Goal: Transaction & Acquisition: Purchase product/service

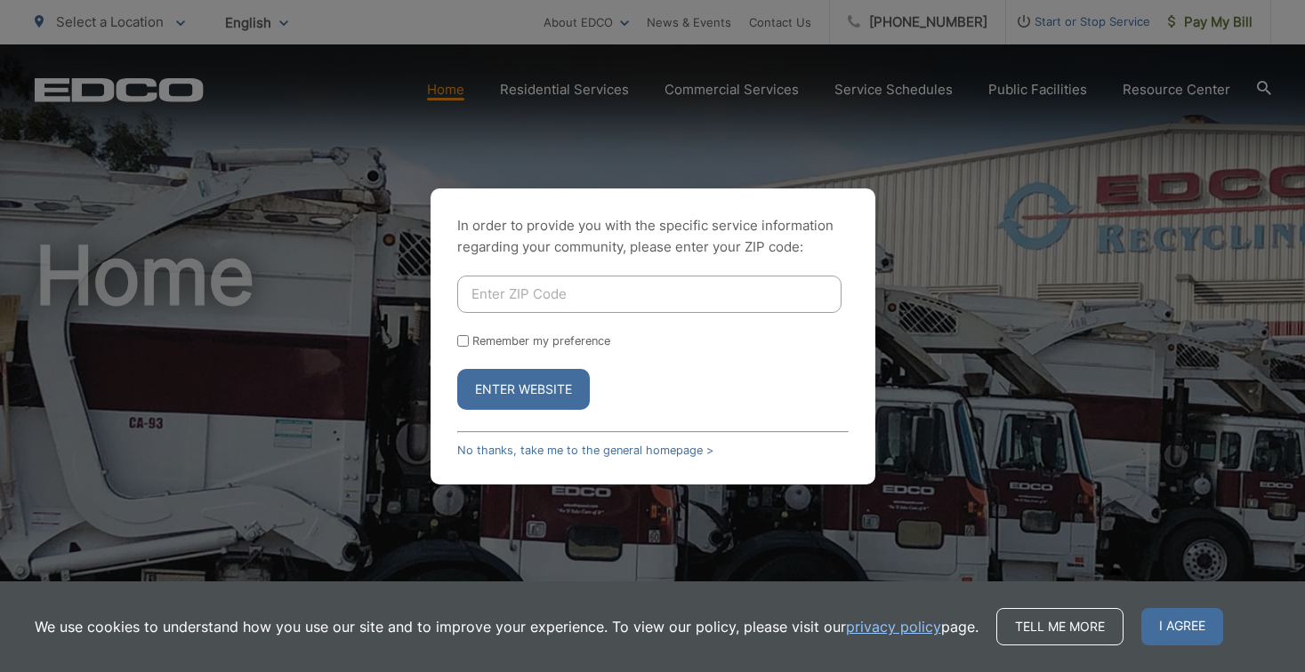
click at [672, 299] on input "Enter ZIP Code" at bounding box center [649, 294] width 384 height 37
type input "92007"
click at [523, 389] on button "Enter Website" at bounding box center [523, 389] width 133 height 41
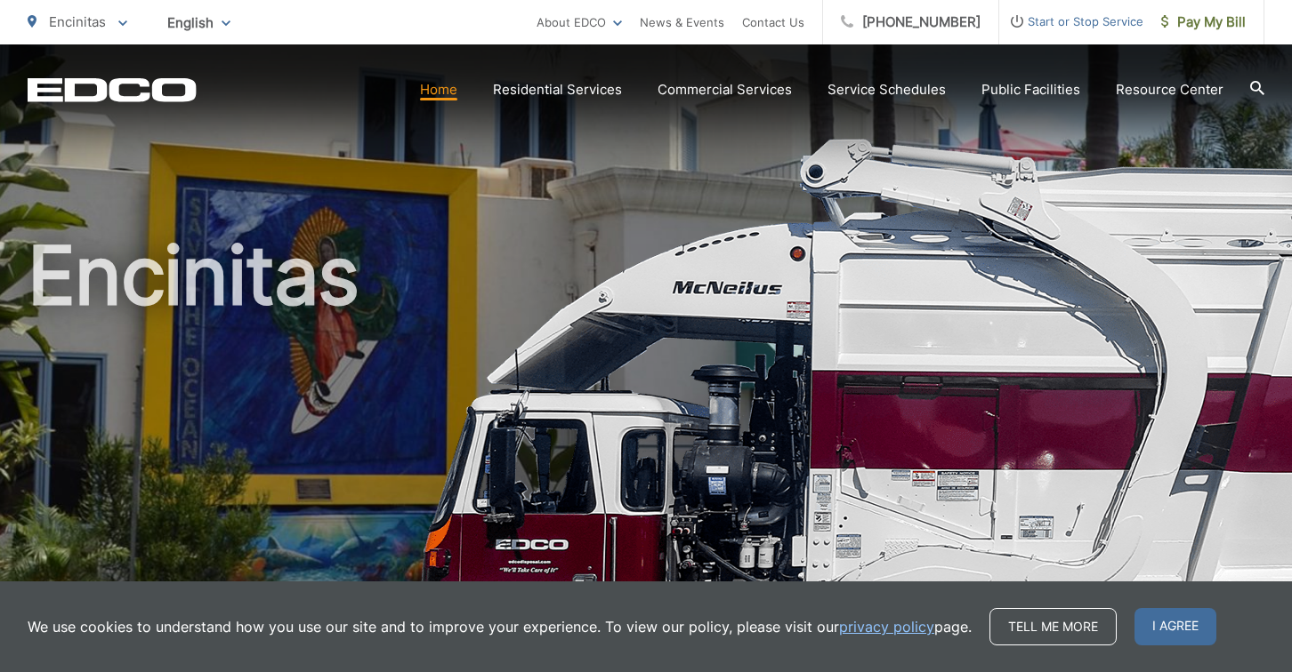
click at [836, 529] on h1 "Encinitas" at bounding box center [646, 512] width 1236 height 563
click at [1230, 29] on span "Pay My Bill" at bounding box center [1203, 22] width 84 height 21
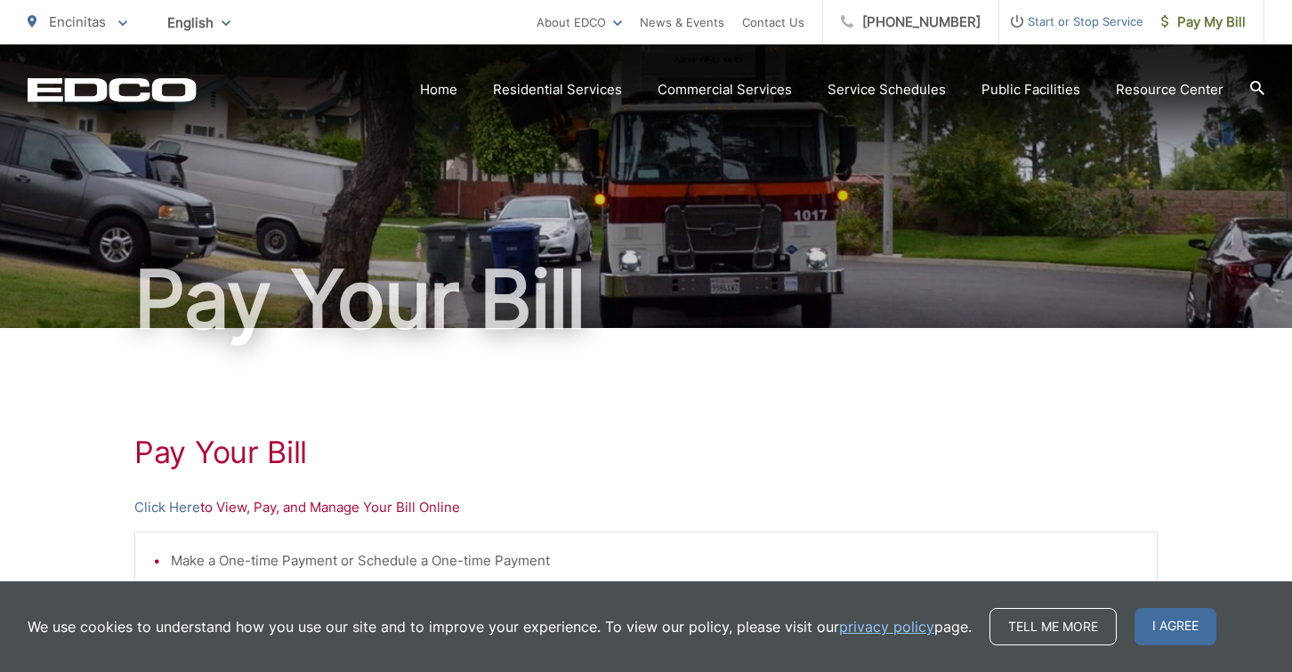
scroll to position [164, 0]
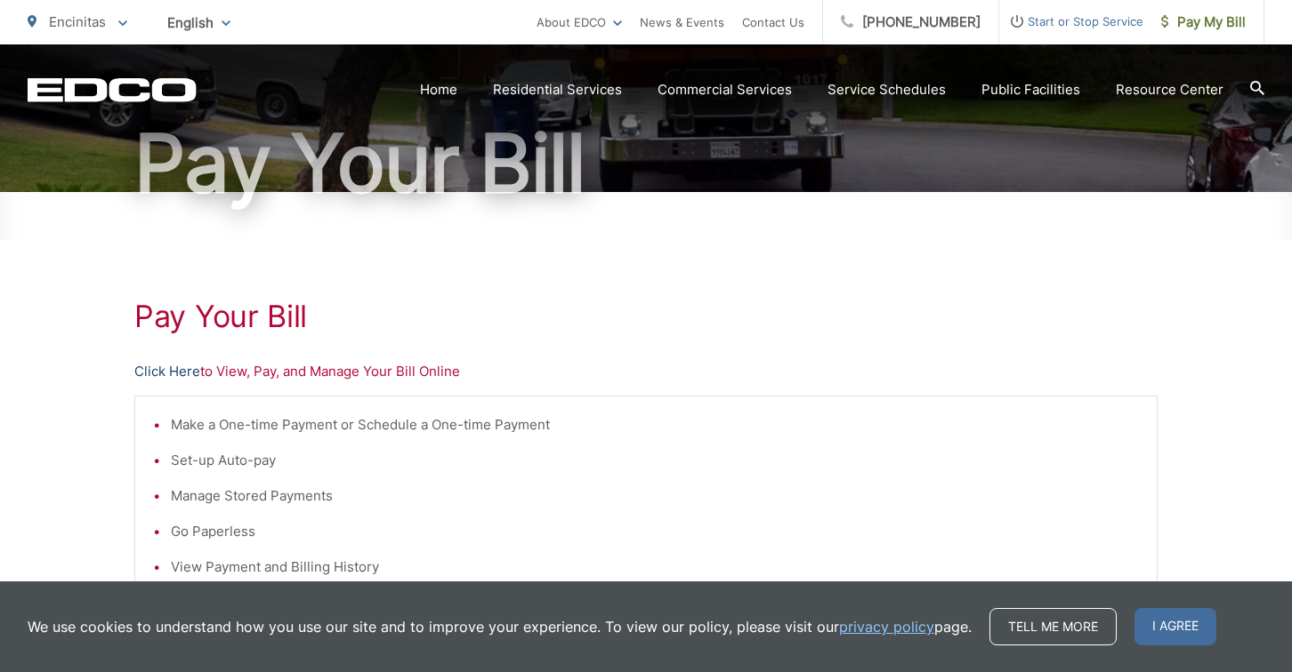
click at [174, 373] on link "Click Here" at bounding box center [167, 371] width 66 height 21
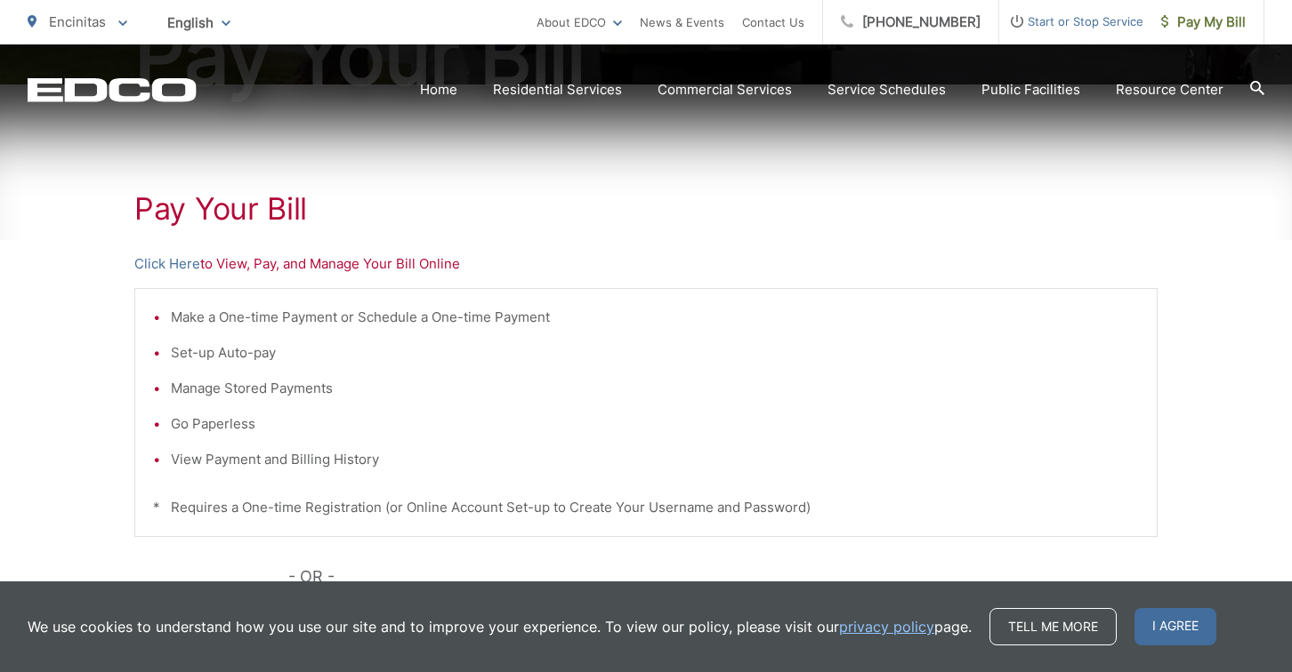
scroll to position [417, 0]
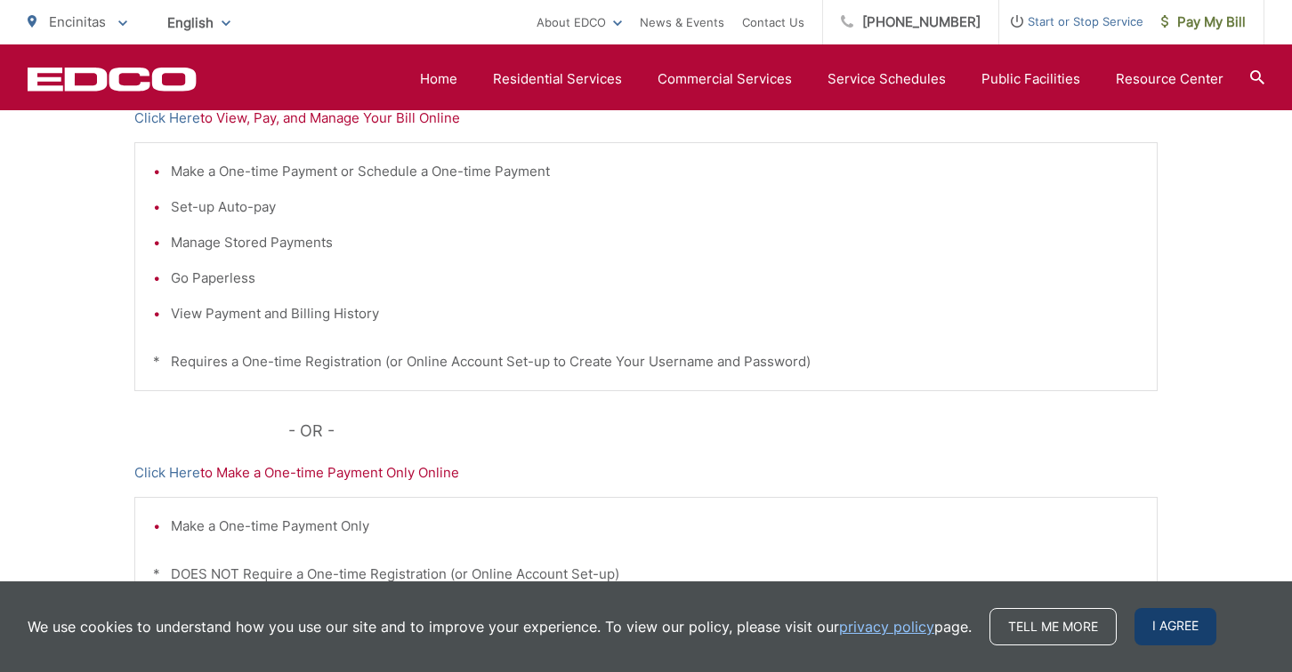
click at [1163, 621] on span "I agree" at bounding box center [1175, 626] width 82 height 37
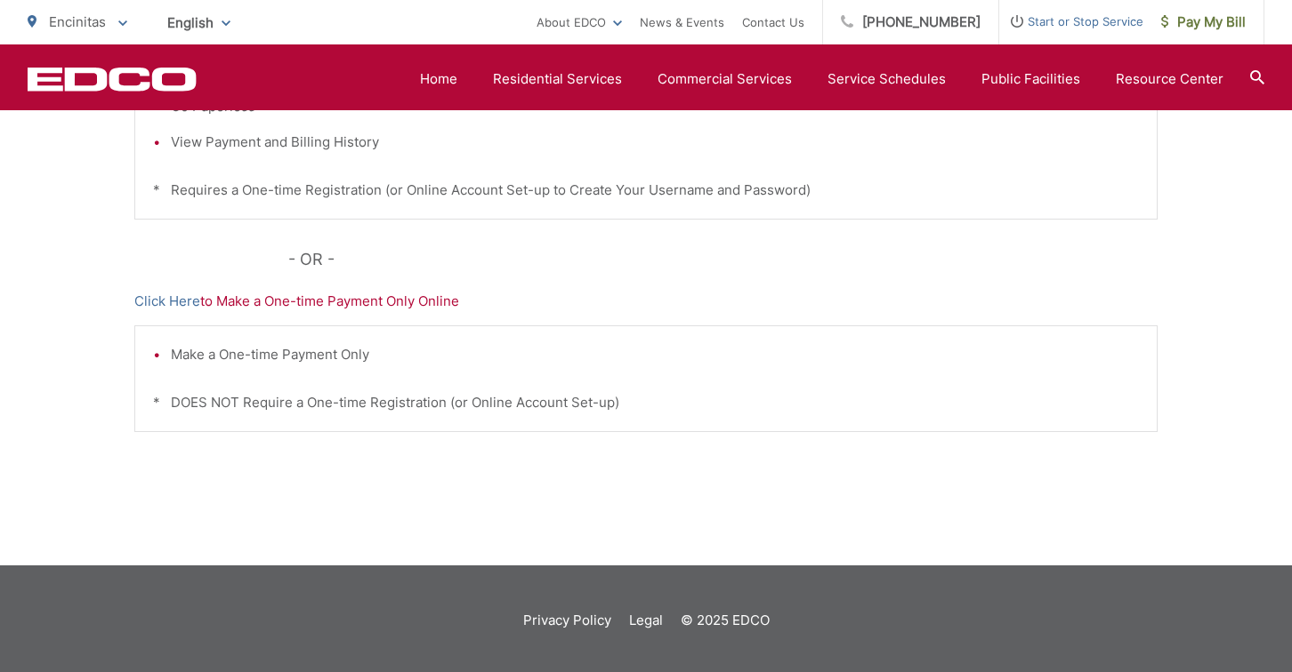
scroll to position [49, 0]
